Goal: Participate in discussion: Engage in conversation with other users on a specific topic

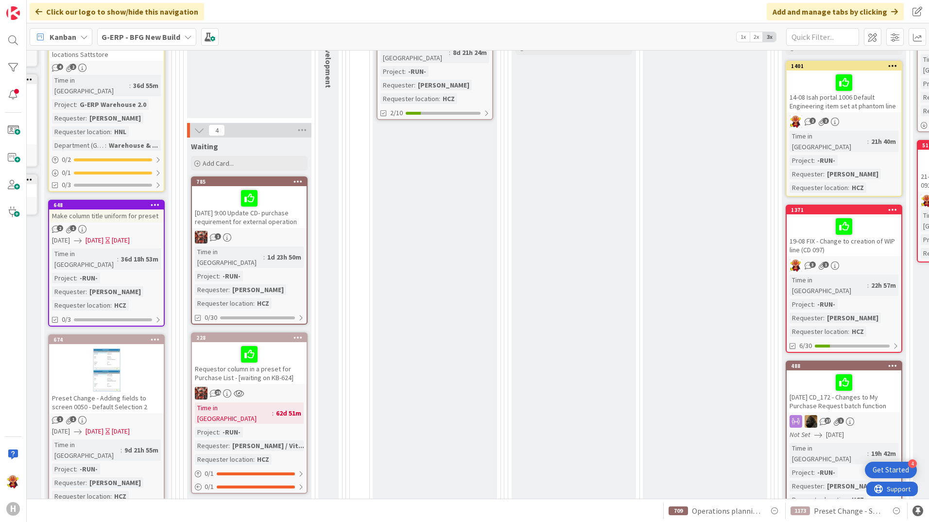
scroll to position [534, 113]
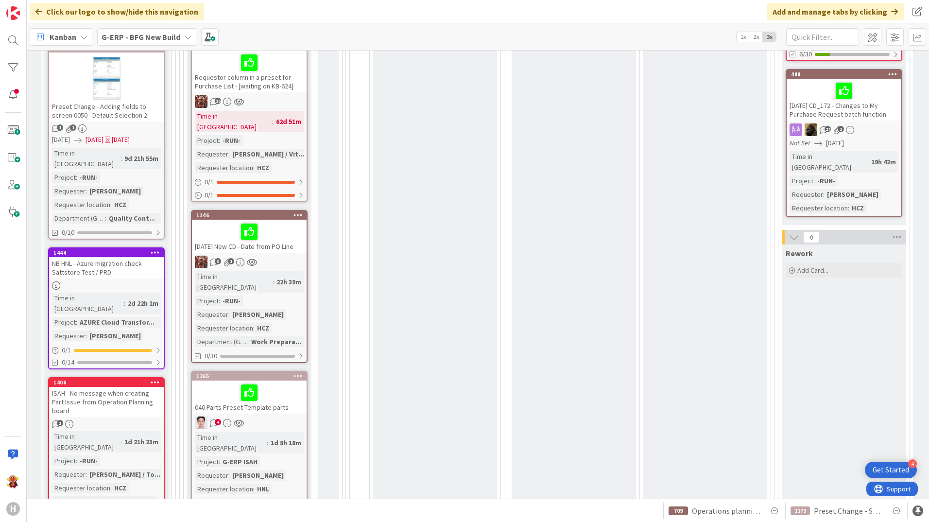
click at [275, 380] on div "040 Parts Preset Template parts" at bounding box center [249, 396] width 115 height 33
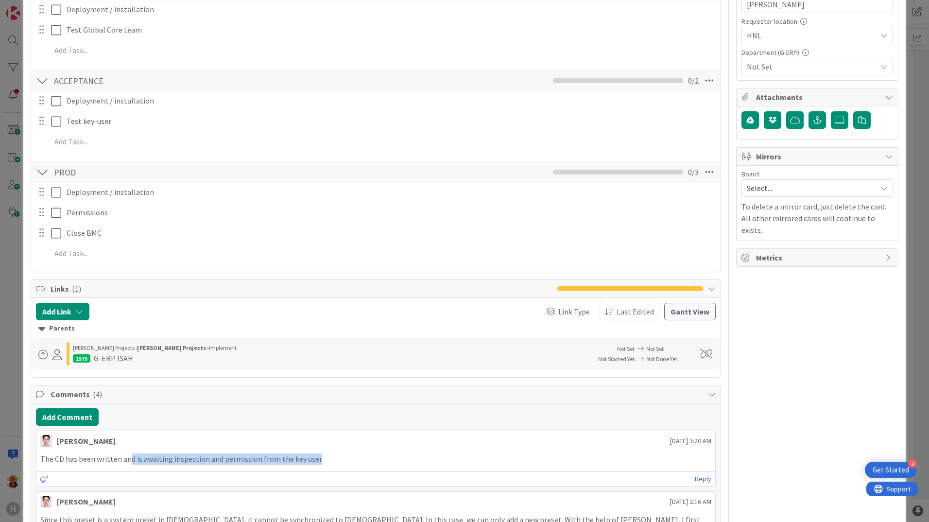
drag, startPoint x: 127, startPoint y: 463, endPoint x: 320, endPoint y: 462, distance: 193.3
click at [320, 462] on p "The CD has been written and is awaiting inspection and permission from the key …" at bounding box center [375, 458] width 671 height 11
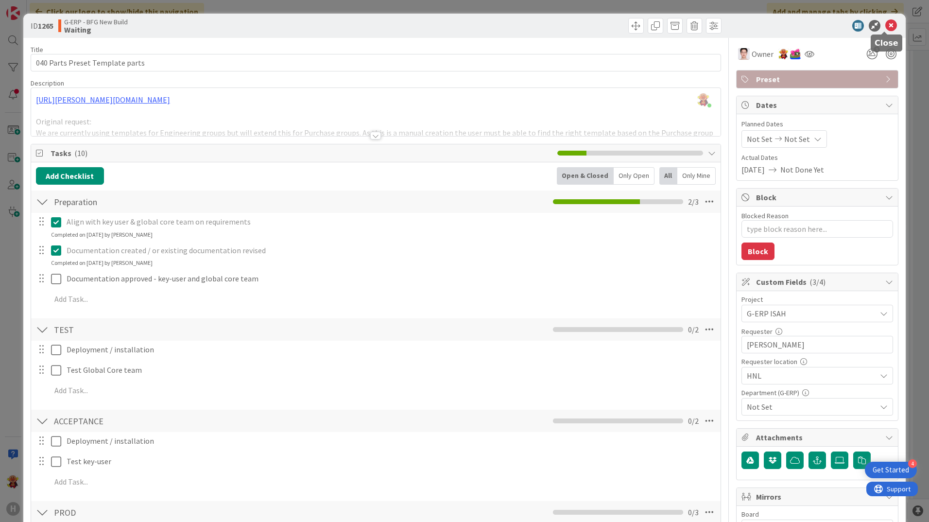
click at [885, 26] on icon at bounding box center [891, 26] width 12 height 12
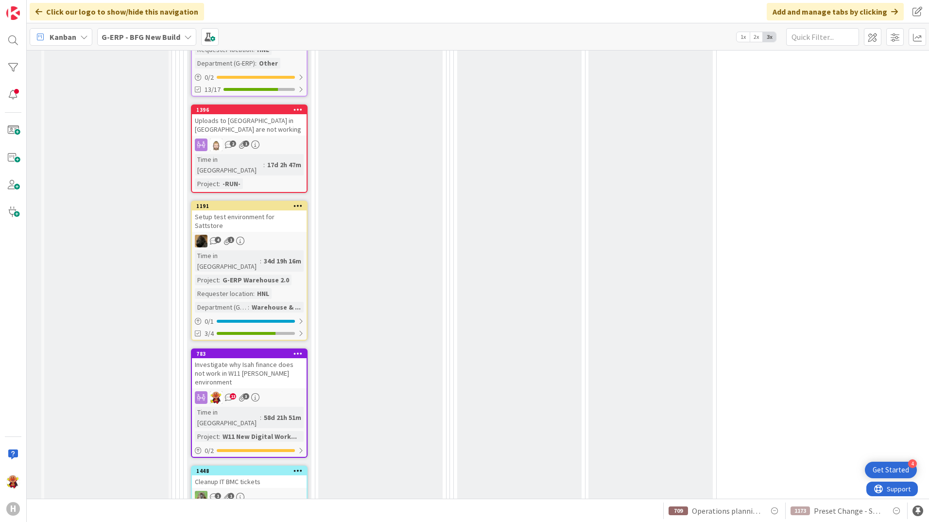
scroll to position [1845, 113]
click at [280, 357] on div "Investigate why Isah finance does not work in W11 [PERSON_NAME] environment" at bounding box center [249, 372] width 115 height 30
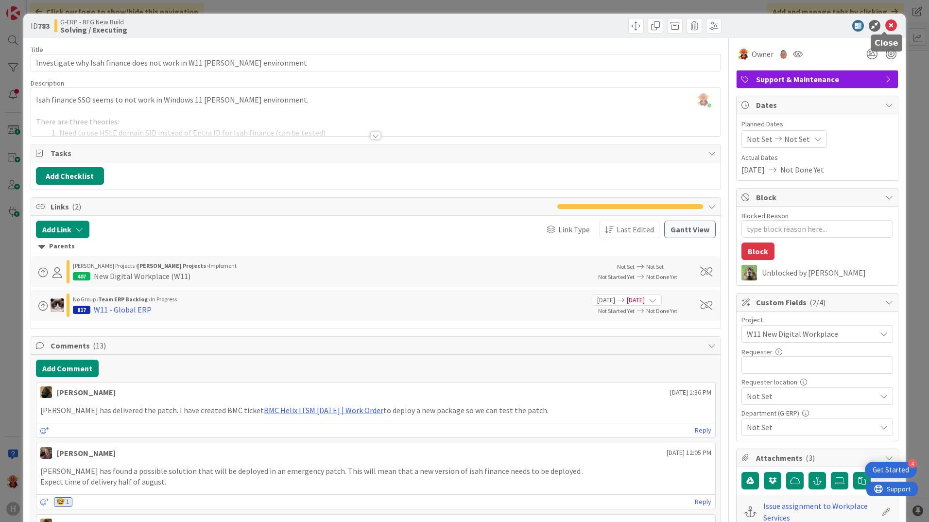
click at [885, 28] on icon at bounding box center [891, 26] width 12 height 12
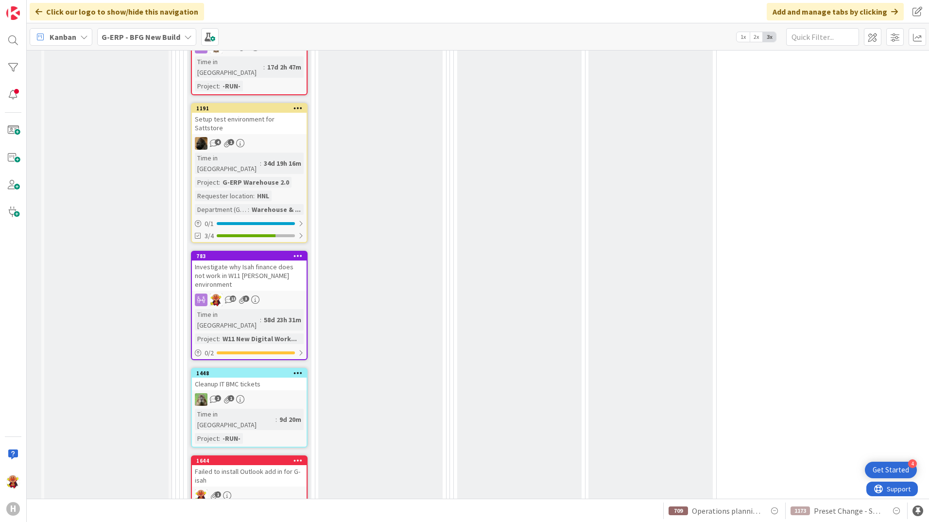
click at [267, 489] on div "1" at bounding box center [249, 495] width 115 height 13
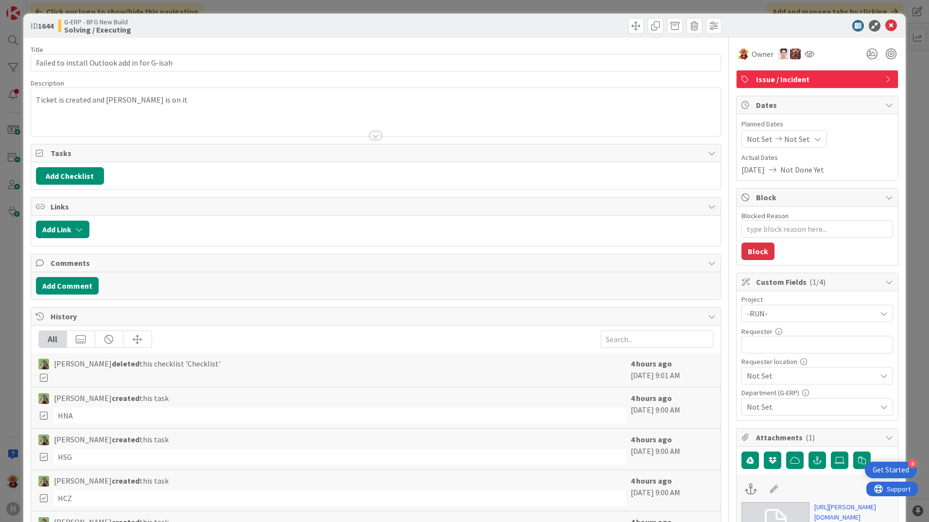
type textarea "x"
click at [74, 288] on button "Add Comment" at bounding box center [67, 285] width 63 height 17
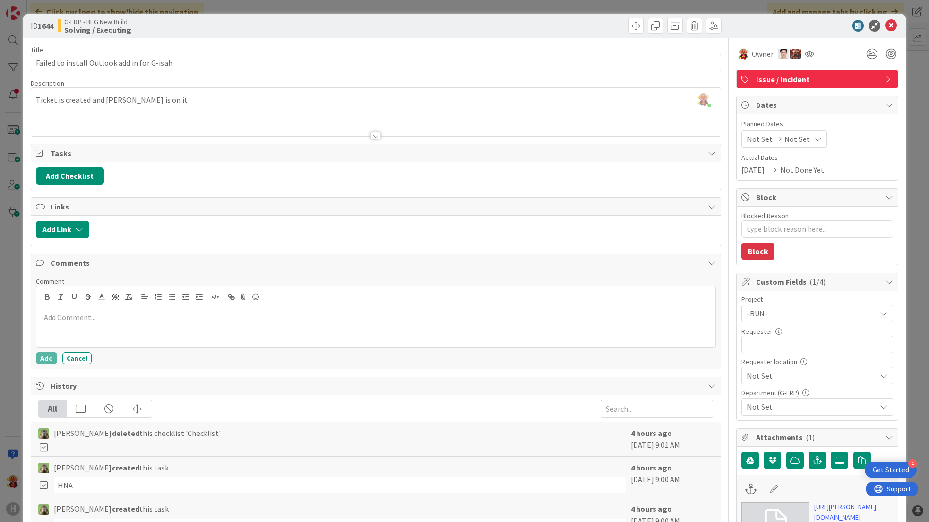
click at [230, 321] on p at bounding box center [375, 317] width 671 height 11
click at [39, 358] on button "Add" at bounding box center [46, 358] width 21 height 12
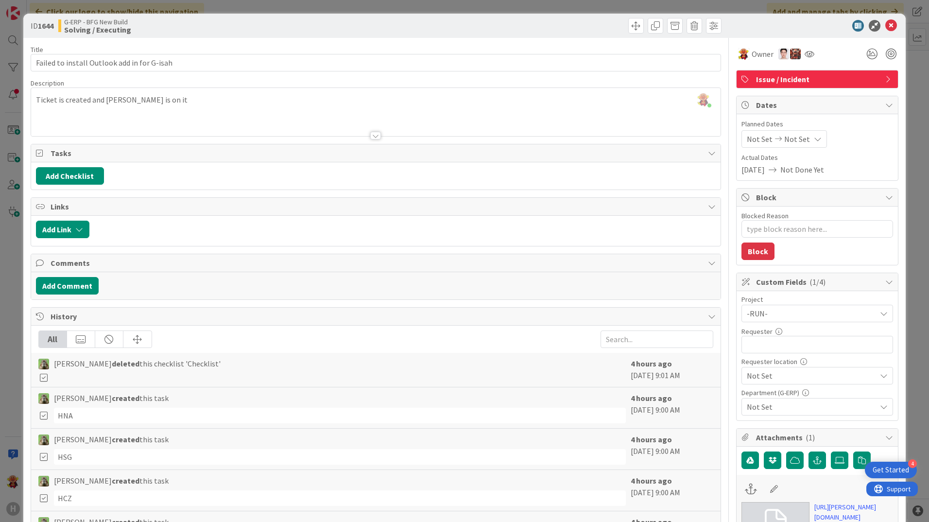
type textarea "x"
